Goal: Transaction & Acquisition: Obtain resource

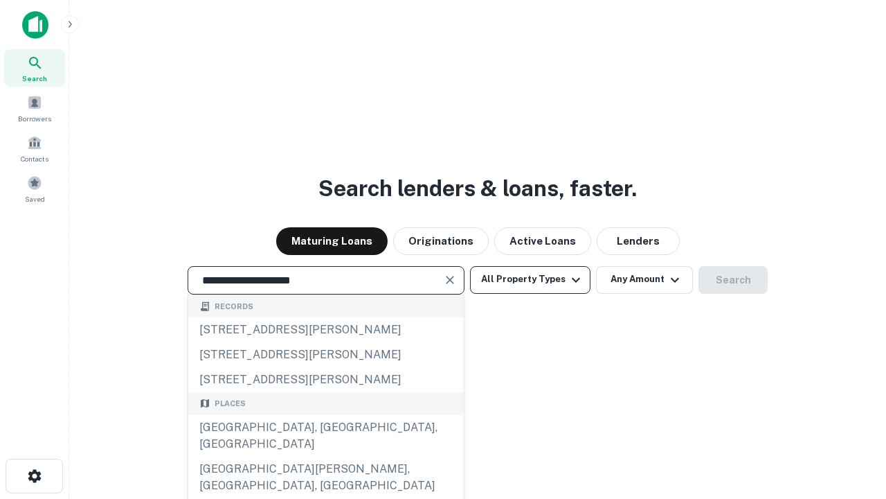
click at [325, 456] on div "Santa Monica, CA, USA" at bounding box center [326, 436] width 276 height 42
click at [530, 279] on button "All Property Types" at bounding box center [530, 280] width 120 height 28
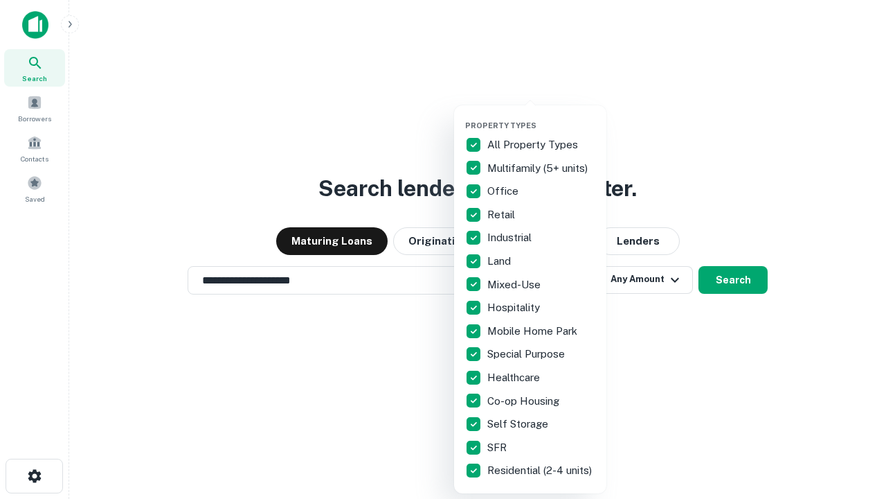
type input "**********"
click at [541, 116] on button "button" at bounding box center [541, 116] width 152 height 1
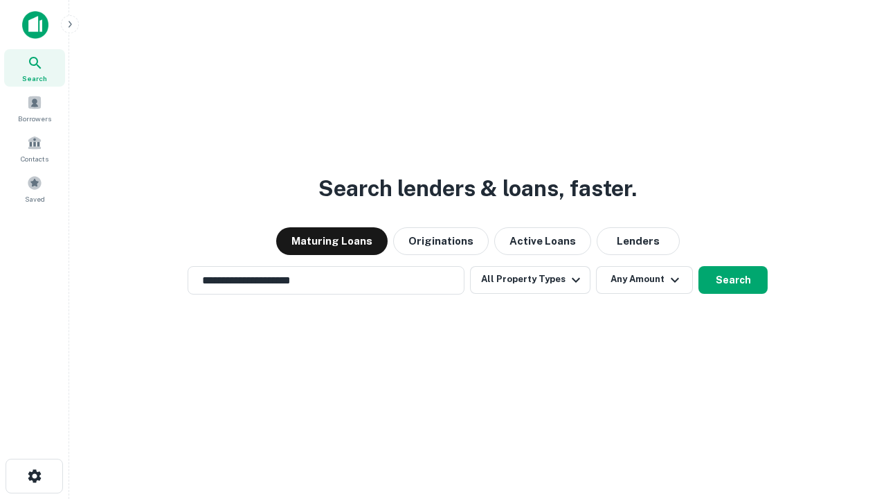
scroll to position [8, 167]
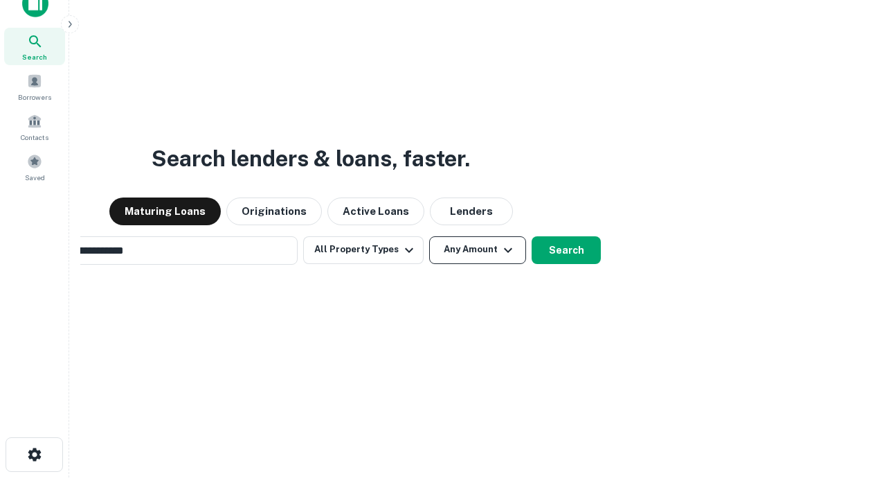
click at [429, 236] on button "Any Amount" at bounding box center [477, 250] width 97 height 28
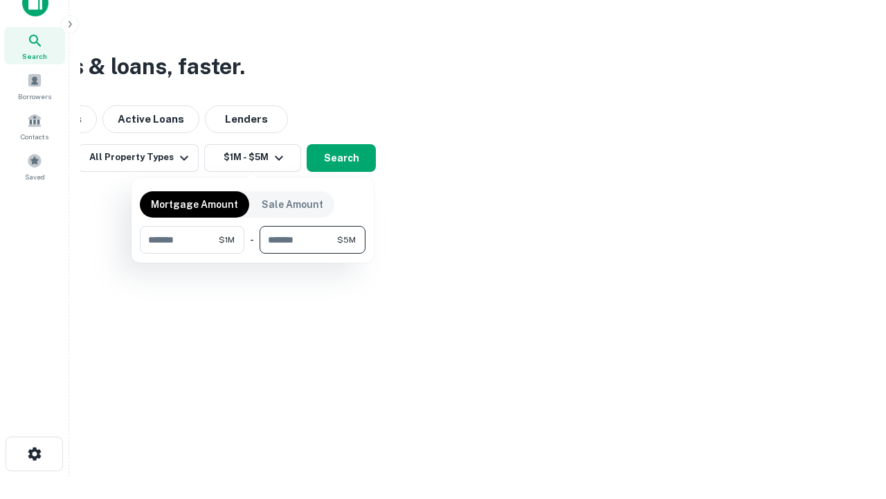
type input "*******"
click at [253, 253] on button "button" at bounding box center [253, 253] width 226 height 1
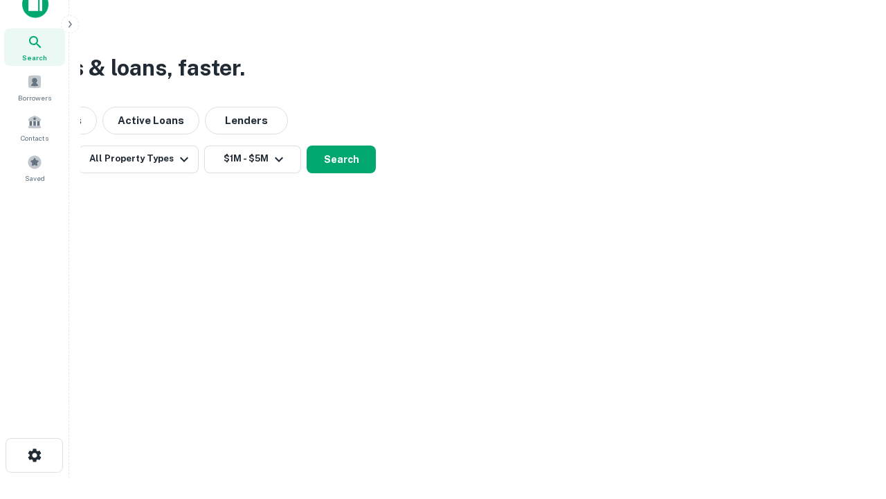
scroll to position [8, 256]
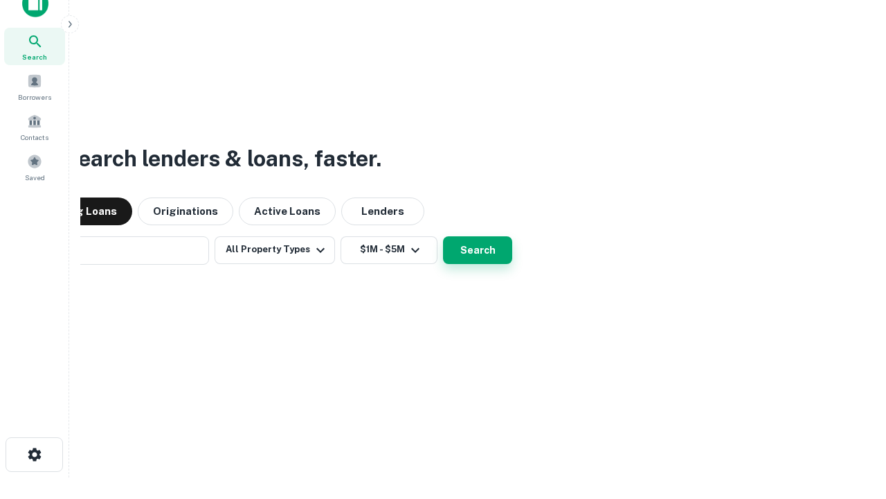
click at [443, 236] on button "Search" at bounding box center [477, 250] width 69 height 28
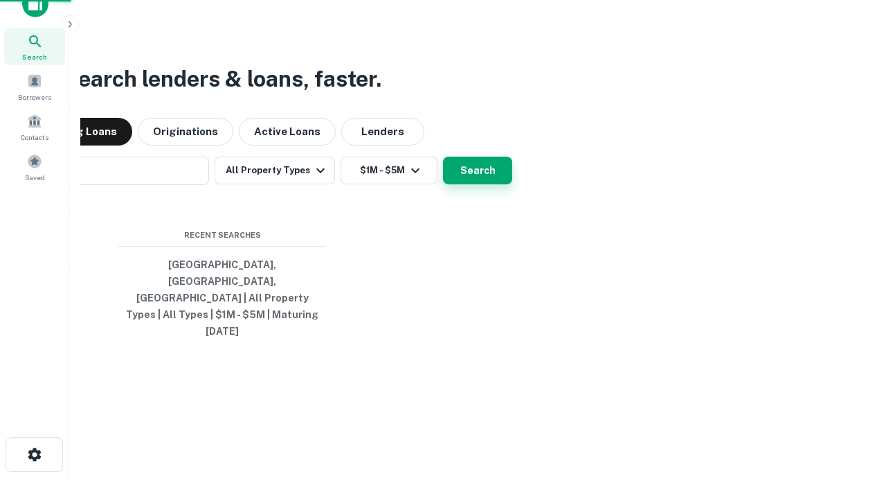
scroll to position [37, 392]
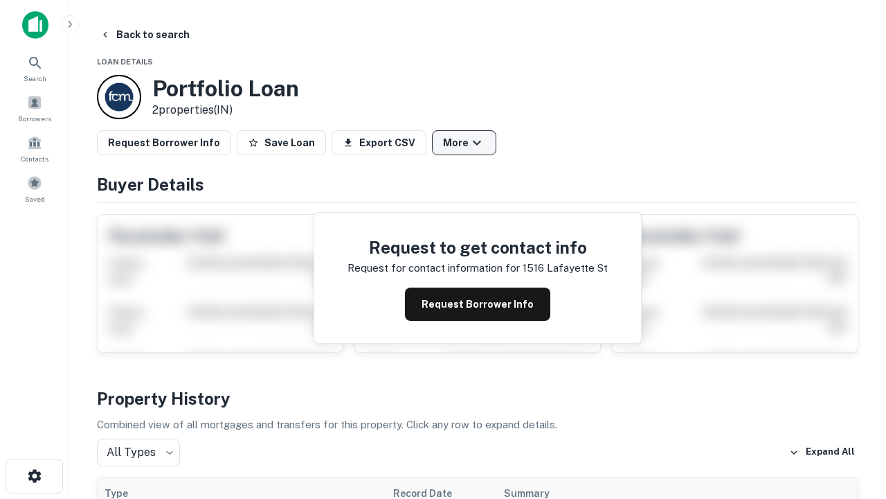
click at [464, 143] on button "More" at bounding box center [464, 142] width 64 height 25
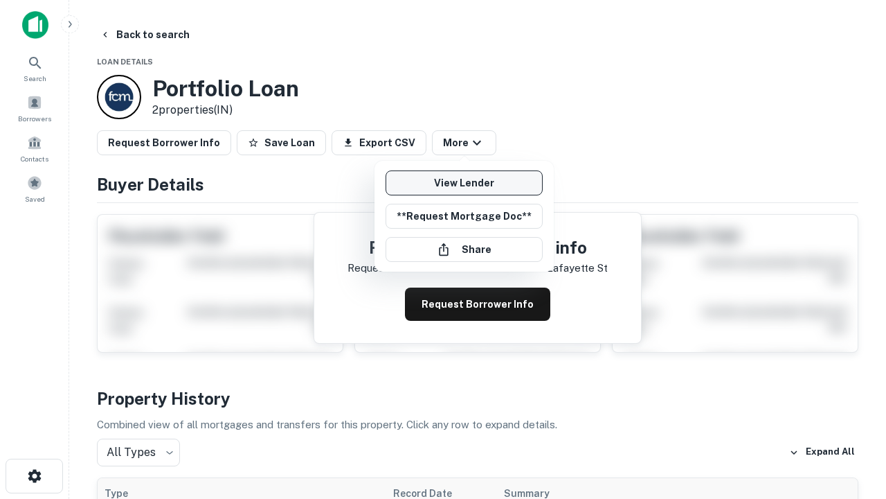
click at [464, 183] on link "View Lender" at bounding box center [464, 182] width 157 height 25
